Goal: Task Accomplishment & Management: Use online tool/utility

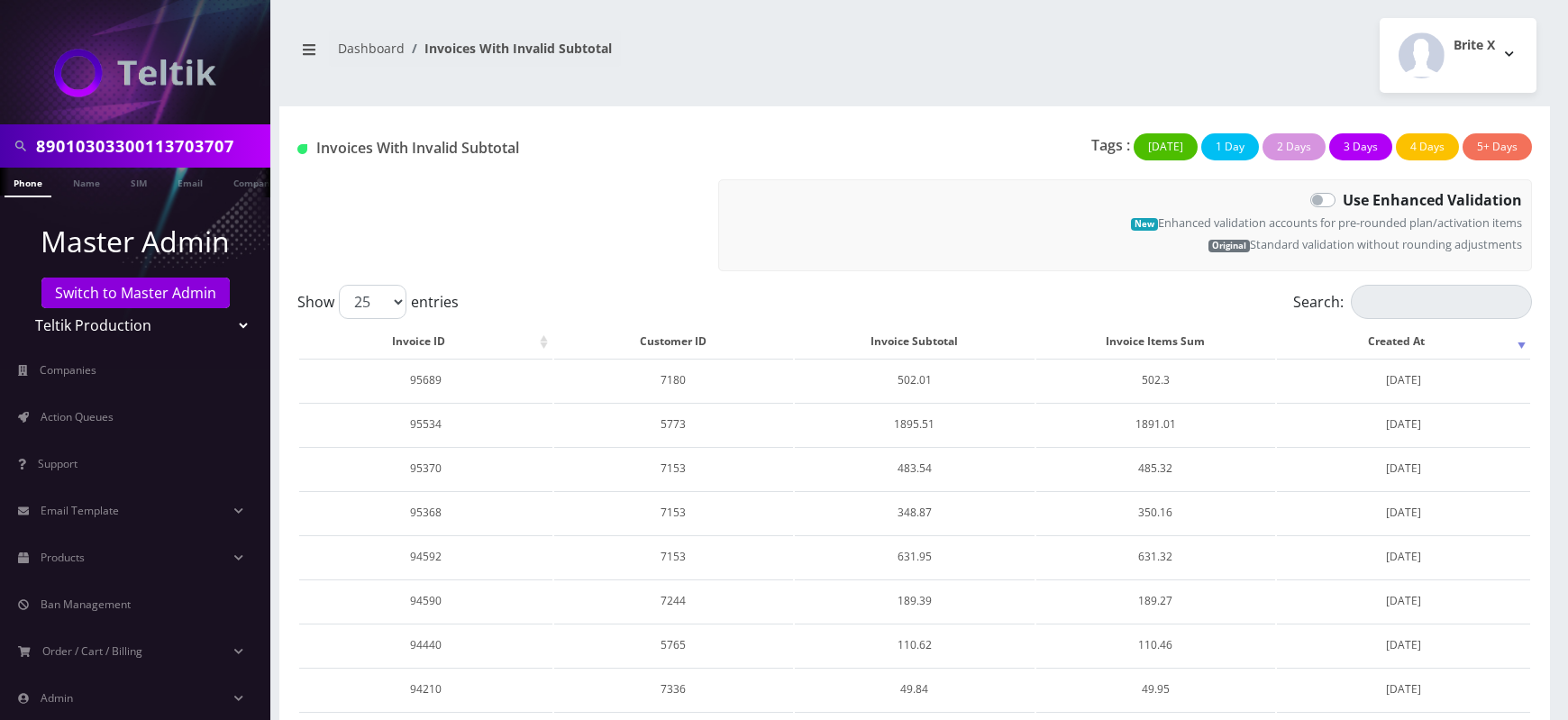
drag, startPoint x: 0, startPoint y: 0, endPoint x: 744, endPoint y: 265, distance: 789.8
click at [688, 261] on div "Invoices With Invalid Subtotal" at bounding box center [494, 202] width 421 height 138
click at [1343, 203] on label "Use Enhanced Validation" at bounding box center [1433, 200] width 179 height 22
click at [1343, 201] on input "Use Enhanced Validation" at bounding box center [1349, 195] width 12 height 12
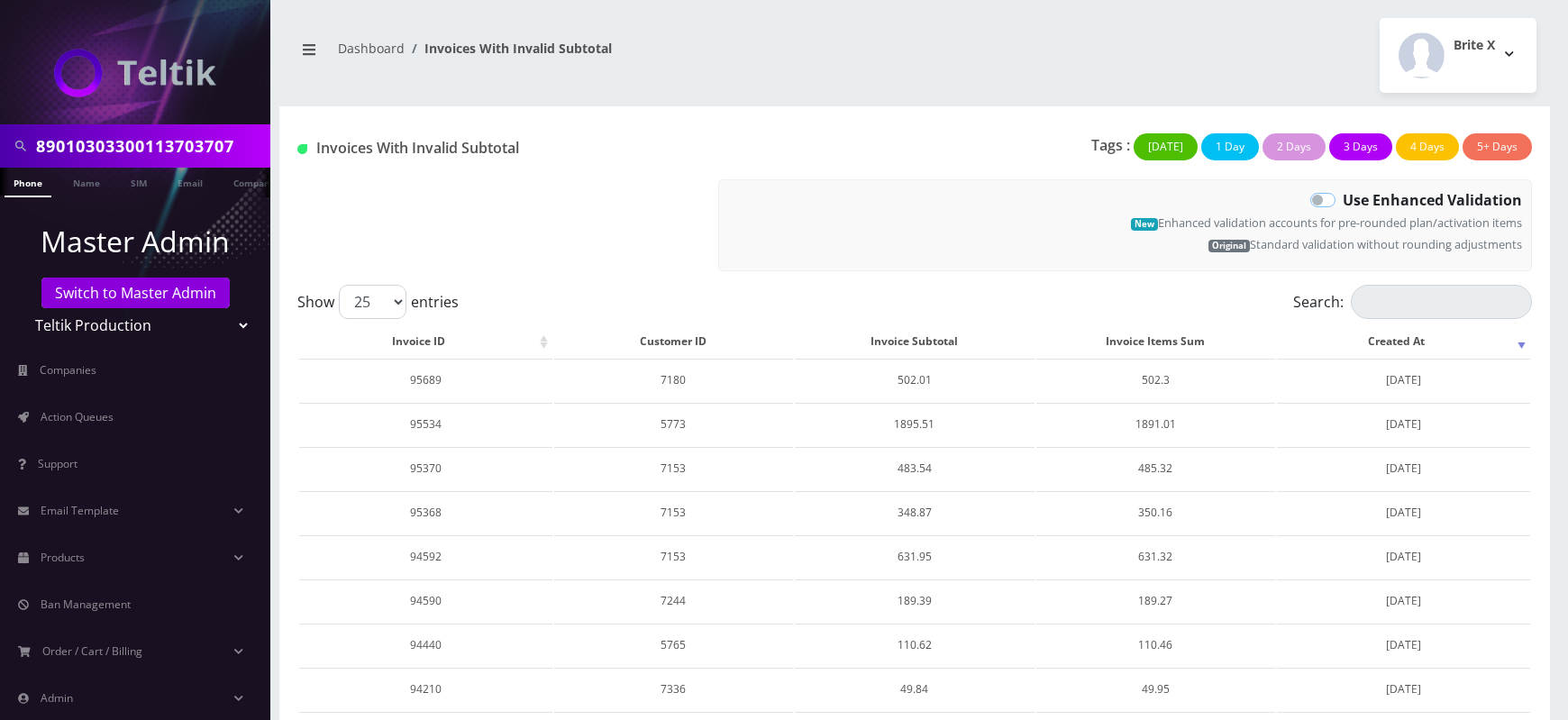
checkbox input "true"
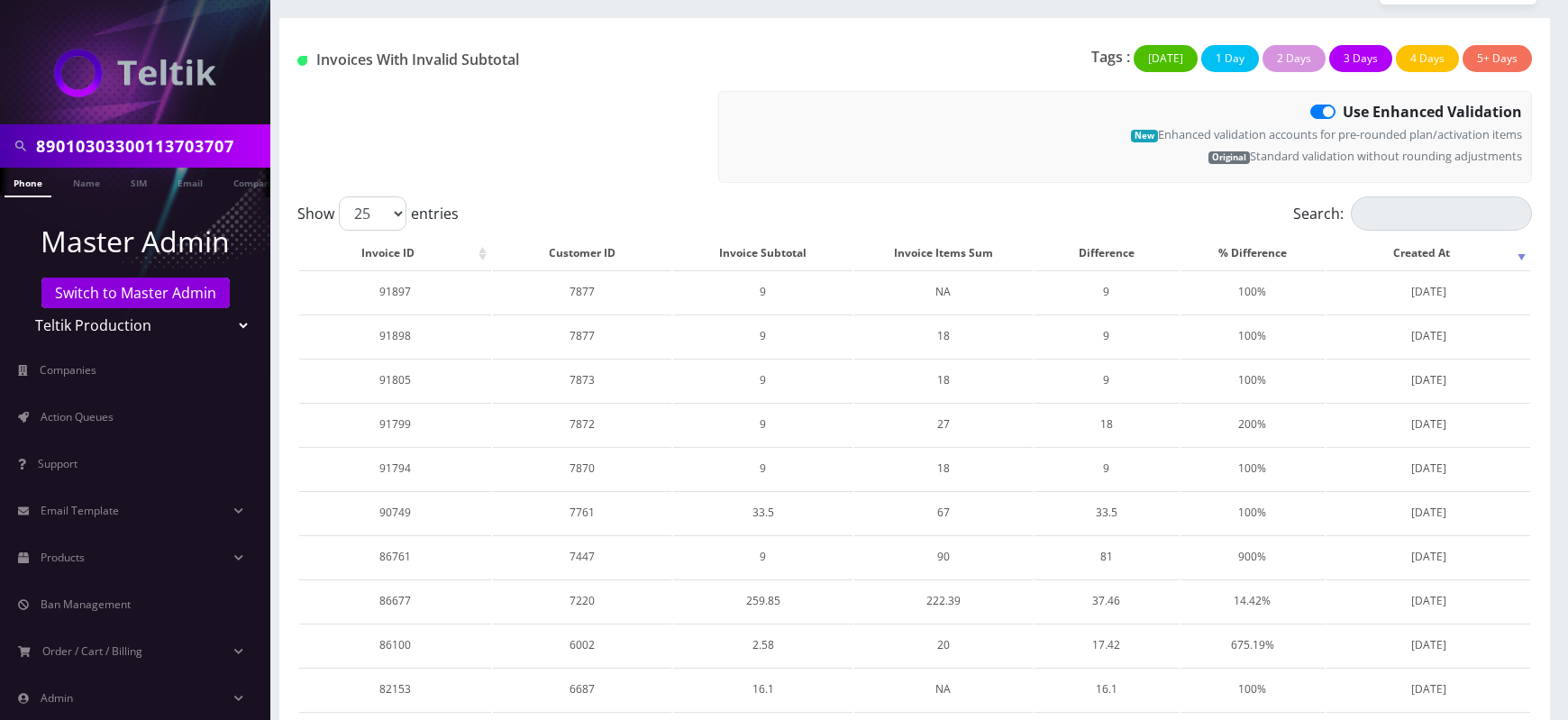
scroll to position [83, 0]
